Goal: Information Seeking & Learning: Learn about a topic

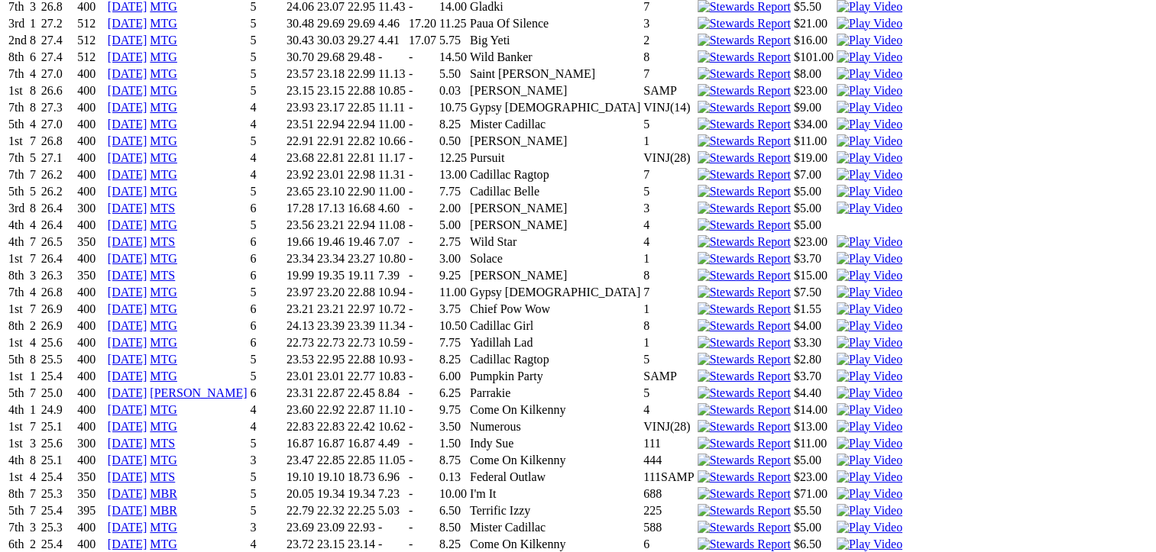
scroll to position [3183, 0]
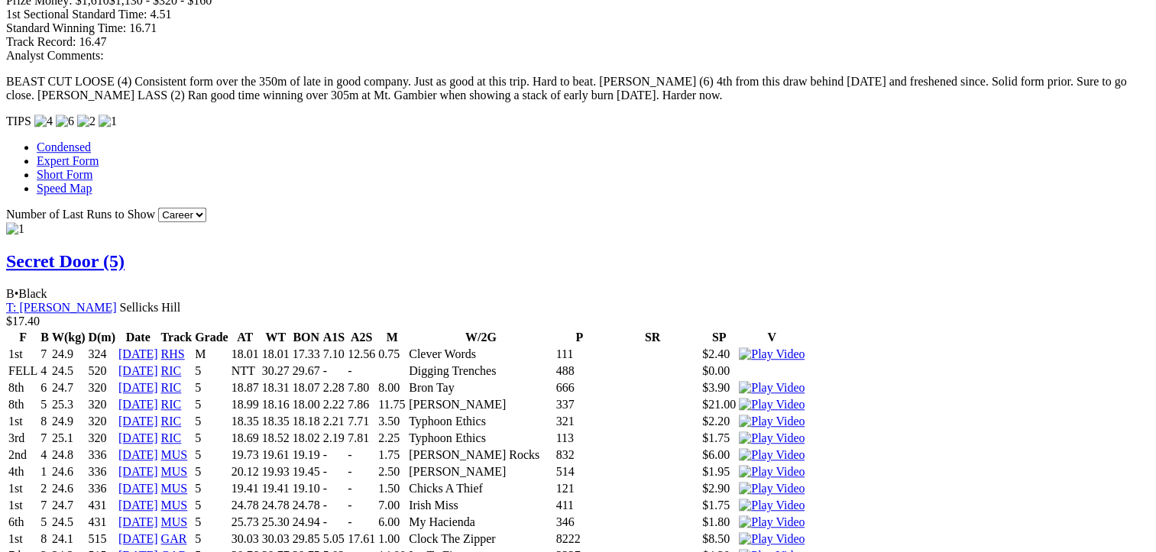
scroll to position [0, 0]
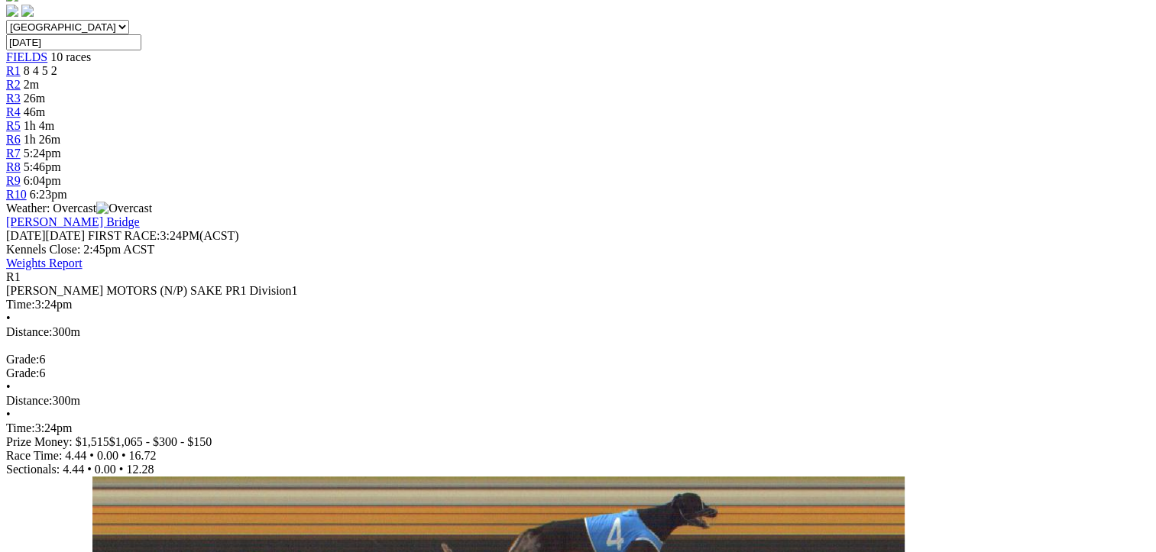
scroll to position [360, 0]
